Goal: Information Seeking & Learning: Learn about a topic

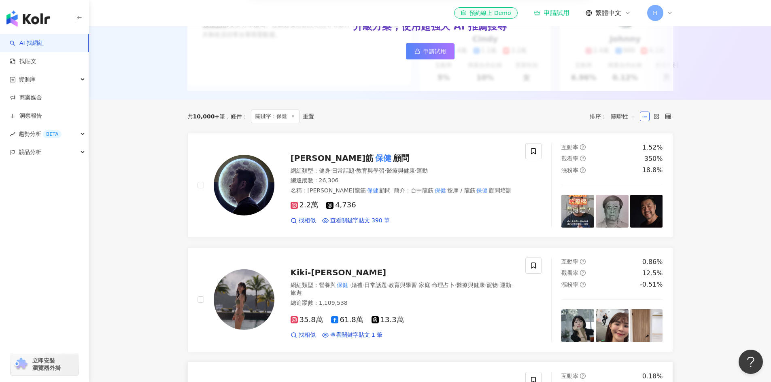
scroll to position [159, 0]
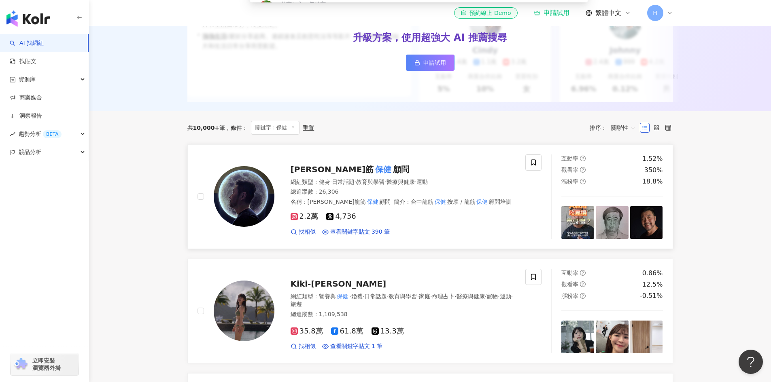
click at [292, 219] on icon at bounding box center [294, 217] width 4 height 4
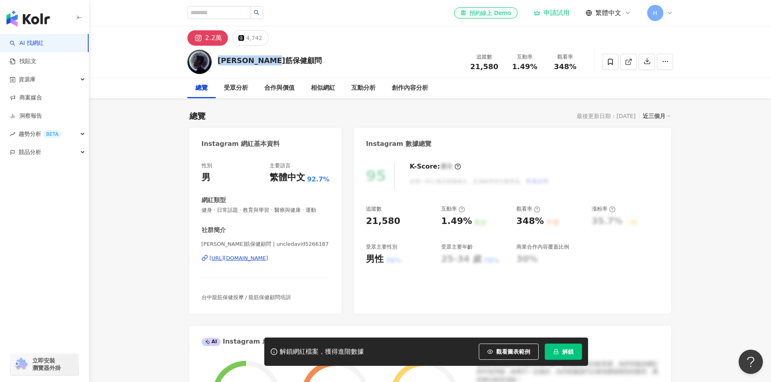
drag, startPoint x: 300, startPoint y: 56, endPoint x: 214, endPoint y: 60, distance: 85.9
click at [214, 60] on div "Jason金龍筋保健顧問 追蹤數 21,580 互動率 1.49% 觀看率 348%" at bounding box center [430, 62] width 518 height 32
click at [214, 31] on button "2.2萬" at bounding box center [207, 37] width 40 height 15
click at [214, 38] on div "2.2萬" at bounding box center [213, 37] width 17 height 11
copy div "Jason金龍筋保健顧問"
